Goal: Task Accomplishment & Management: Manage account settings

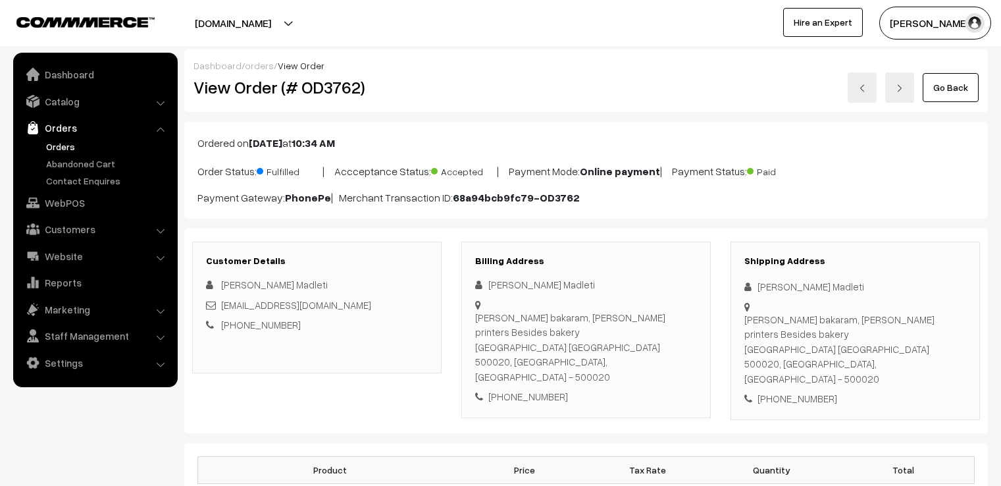
scroll to position [737, 0]
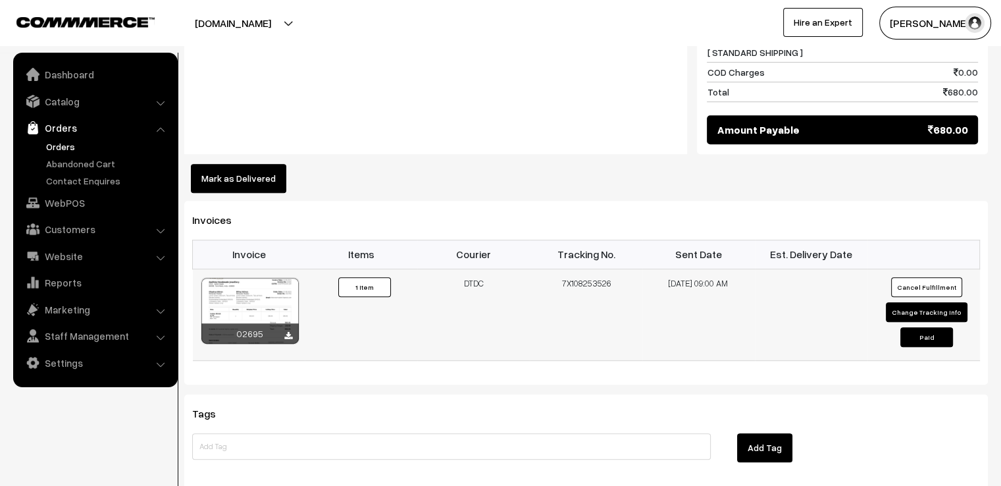
click at [906, 302] on button "Change Tracking Info" at bounding box center [927, 312] width 82 height 20
select select "1"
type input "7X108253526"
type input "23-08-2025 09:00"
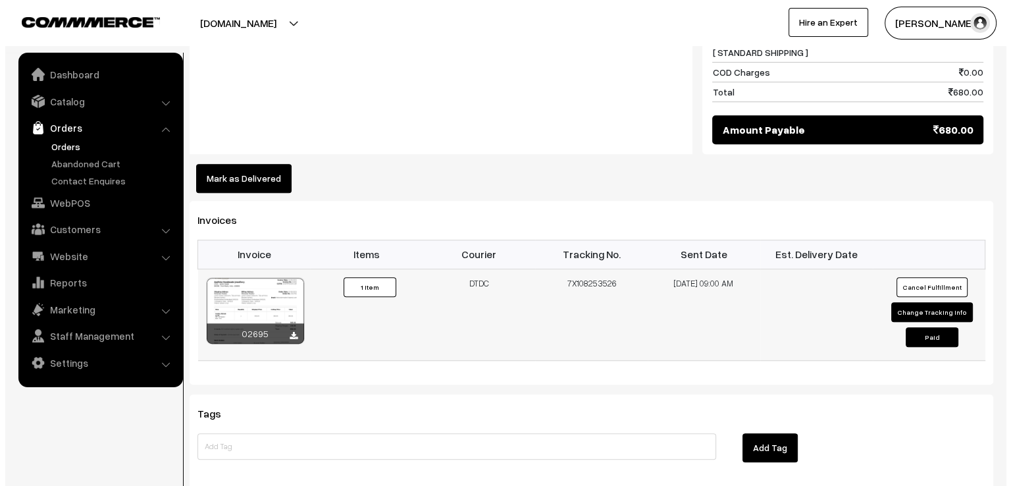
scroll to position [738, 0]
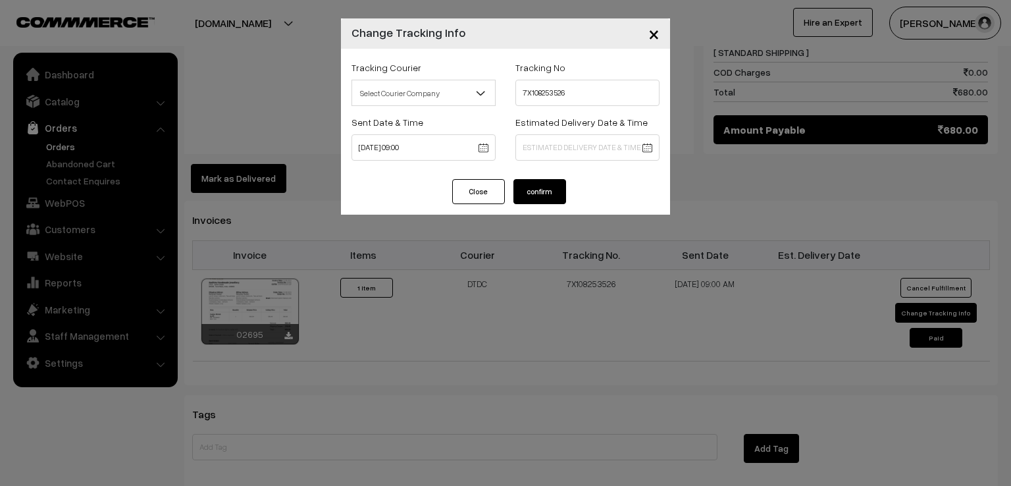
click at [654, 31] on span "×" at bounding box center [654, 33] width 11 height 24
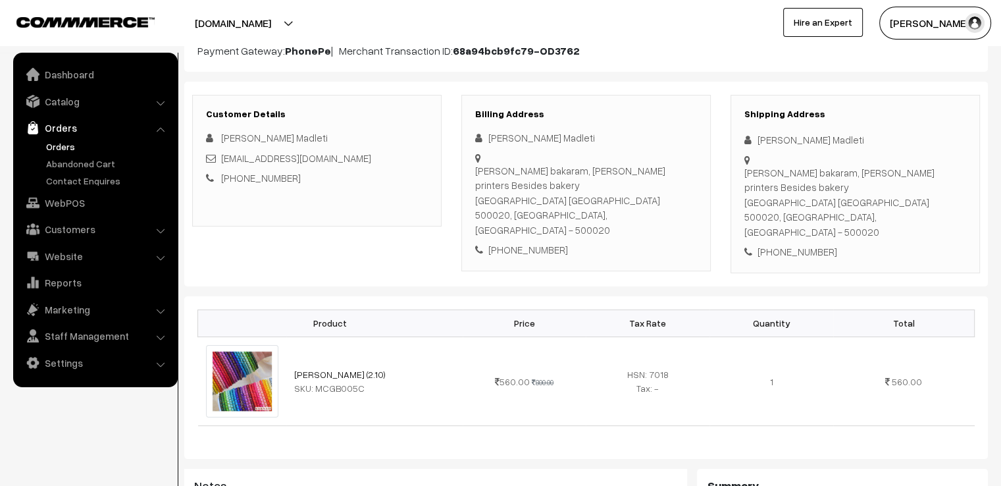
scroll to position [0, 0]
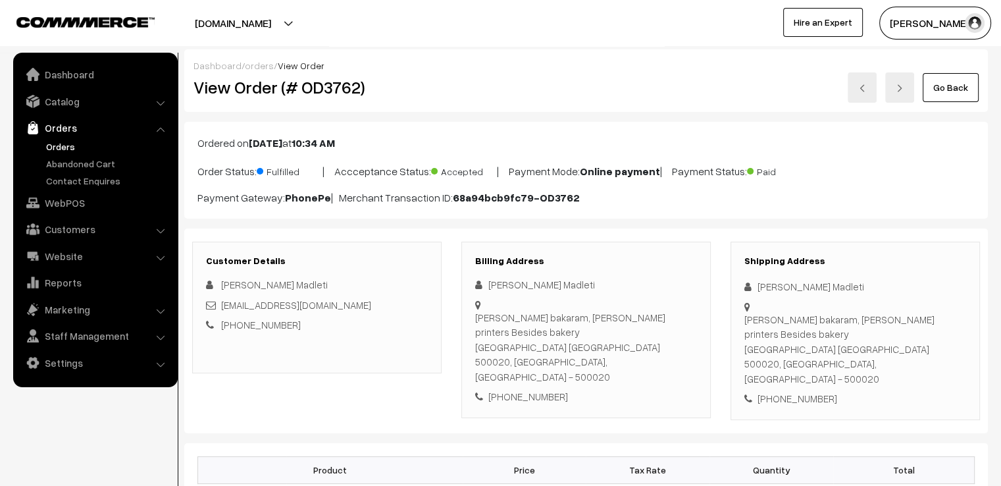
click at [949, 101] on link "Go Back" at bounding box center [951, 87] width 56 height 29
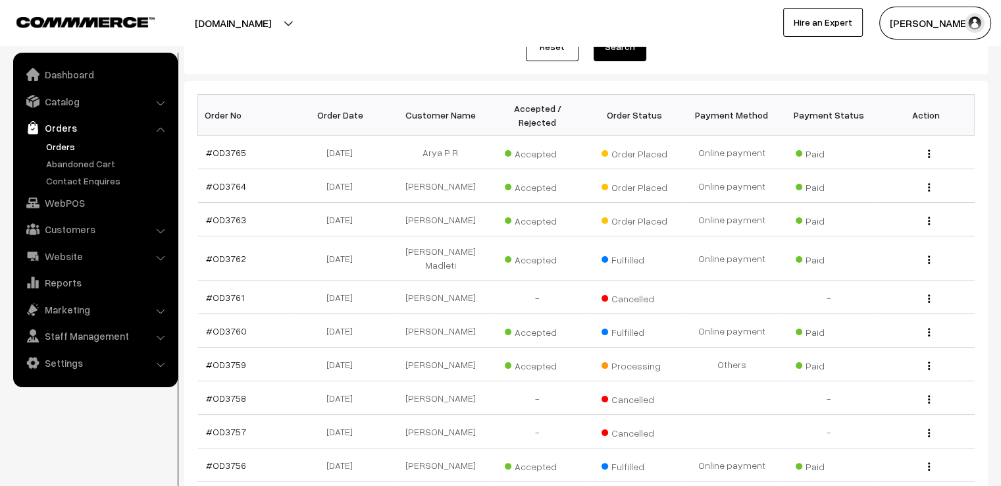
scroll to position [211, 0]
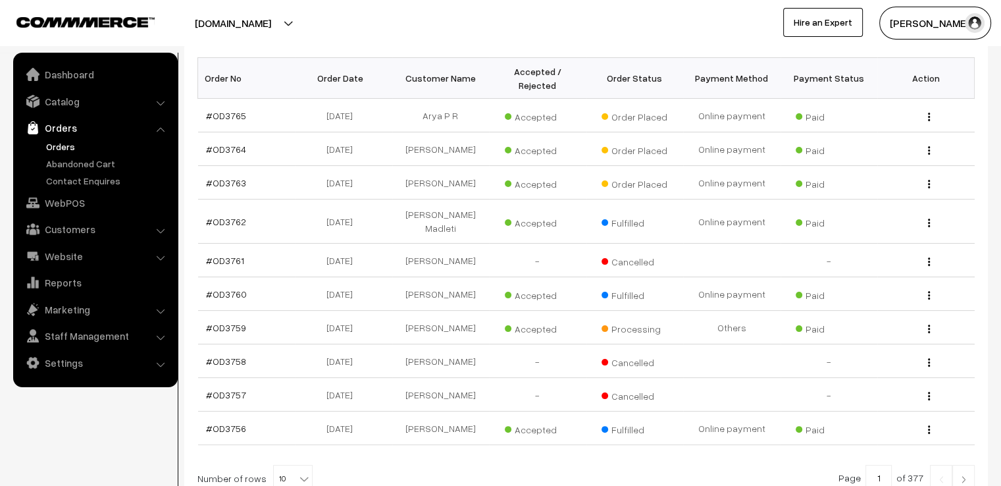
click at [282, 465] on span "10" at bounding box center [293, 478] width 38 height 26
select select "60"
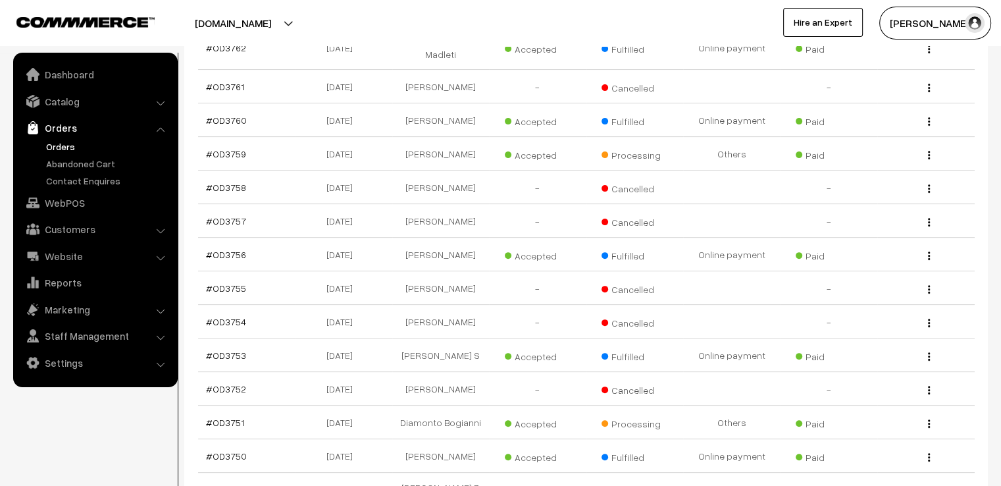
scroll to position [448, 0]
